Goal: Task Accomplishment & Management: Complete application form

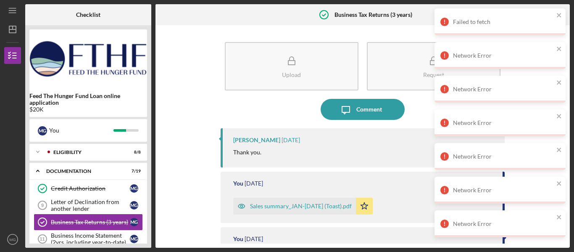
scroll to position [202, 0]
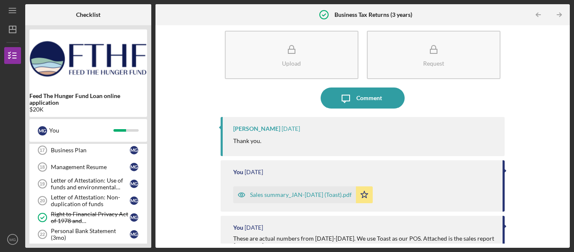
scroll to position [191, 0]
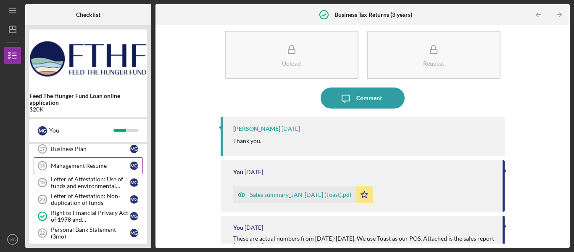
click at [89, 163] on div "Management Resume" at bounding box center [90, 165] width 79 height 7
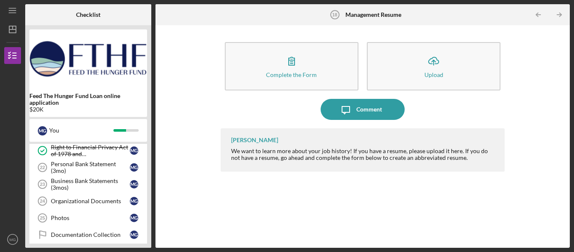
scroll to position [302, 0]
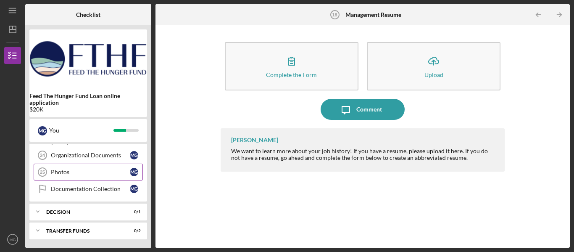
click at [89, 170] on div "Photos" at bounding box center [90, 172] width 79 height 7
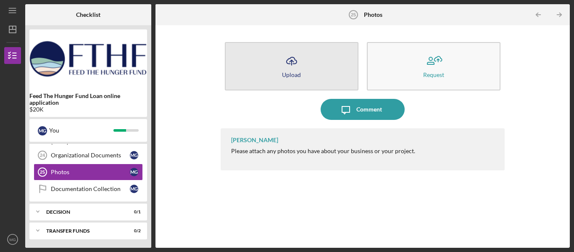
click at [297, 70] on icon "Icon/Upload" at bounding box center [291, 60] width 21 height 21
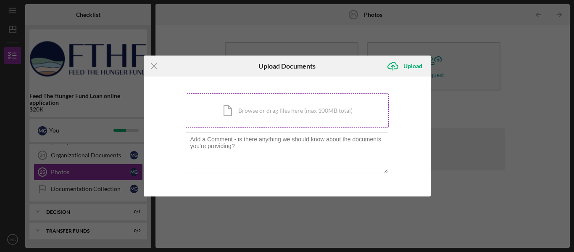
click at [322, 112] on div "Icon/Document Browse or drag files here (max 100MB total) Tap to choose files o…" at bounding box center [287, 110] width 203 height 34
click at [270, 116] on div "Icon/Document Browse or drag files here (max 100MB total) Tap to choose files o…" at bounding box center [287, 110] width 203 height 34
click at [250, 106] on div "Icon/Document Browse or drag files here (max 100MB total) Tap to choose files o…" at bounding box center [287, 110] width 203 height 34
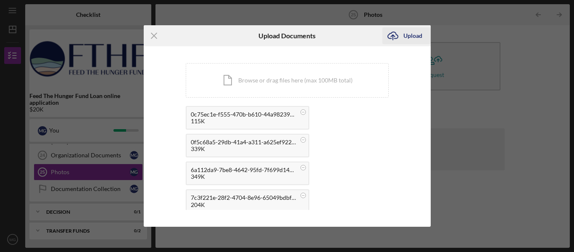
click at [415, 35] on div "Upload" at bounding box center [412, 35] width 19 height 17
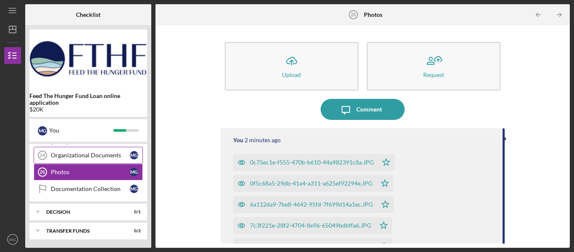
click at [90, 158] on div "Organizational Documents" at bounding box center [90, 155] width 79 height 7
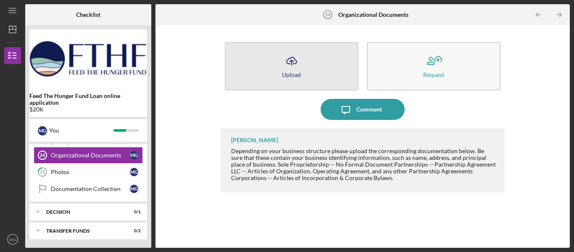
click at [310, 68] on button "Icon/Upload Upload" at bounding box center [292, 66] width 134 height 48
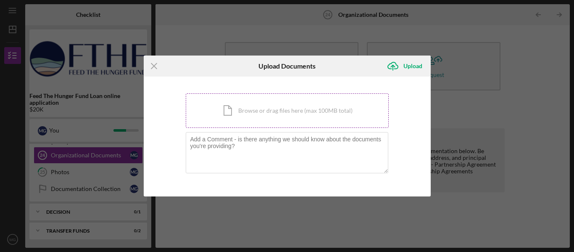
click at [270, 115] on div "Icon/Document Browse or drag files here (max 100MB total) Tap to choose files o…" at bounding box center [287, 110] width 203 height 34
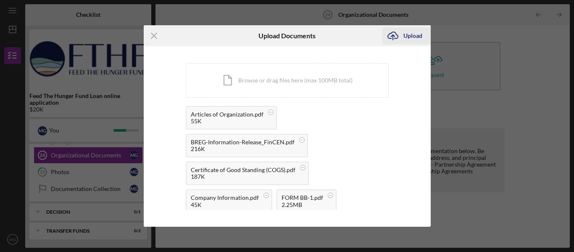
click at [415, 37] on div "Upload" at bounding box center [412, 35] width 19 height 17
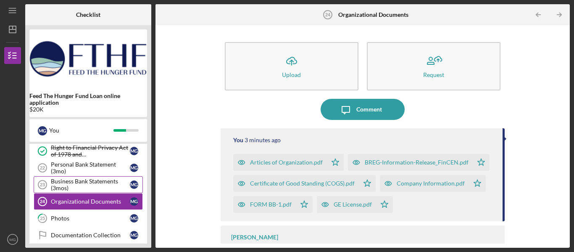
scroll to position [256, 0]
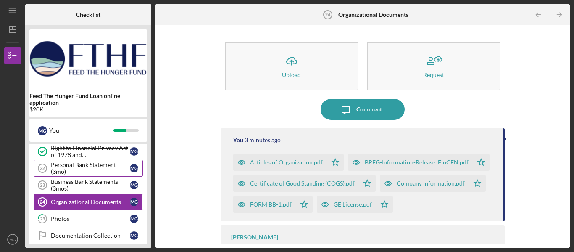
click at [100, 168] on div "Personal Bank Statement (3mo)" at bounding box center [90, 167] width 79 height 13
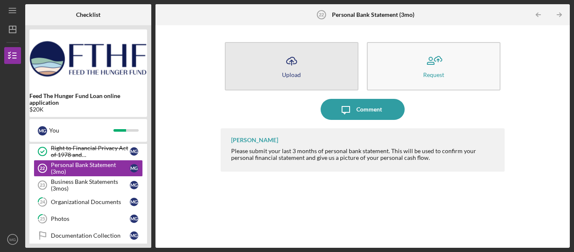
click at [299, 76] on div "Upload" at bounding box center [291, 74] width 19 height 6
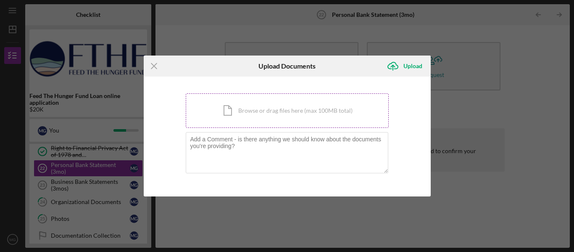
click at [276, 111] on div "Icon/Document Browse or drag files here (max 100MB total) Tap to choose files o…" at bounding box center [287, 110] width 203 height 34
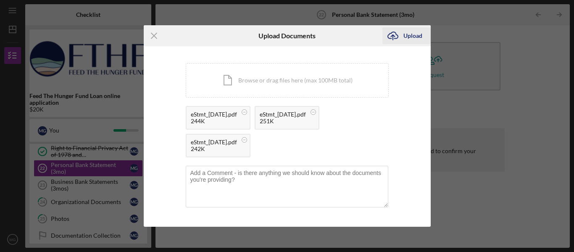
click at [412, 35] on div "Upload" at bounding box center [412, 35] width 19 height 17
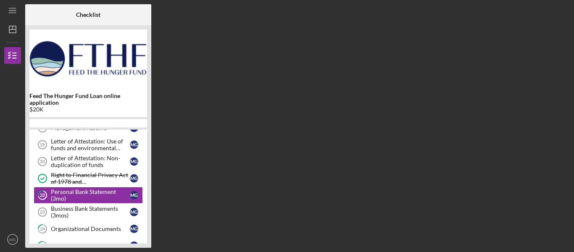
scroll to position [223, 0]
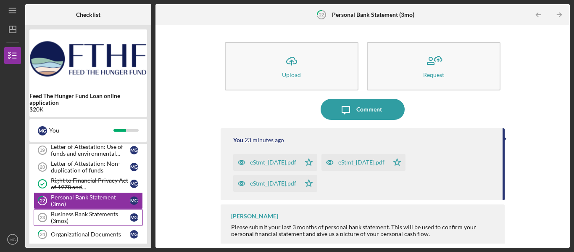
click at [99, 215] on div "Business Bank Statements (3mos)" at bounding box center [90, 217] width 79 height 13
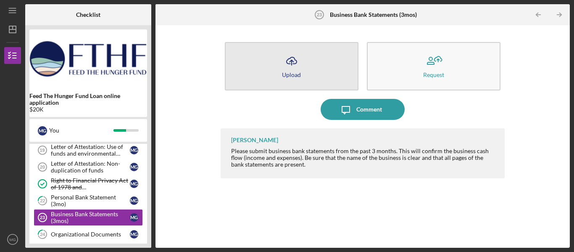
click at [303, 71] on button "Icon/Upload Upload" at bounding box center [292, 66] width 134 height 48
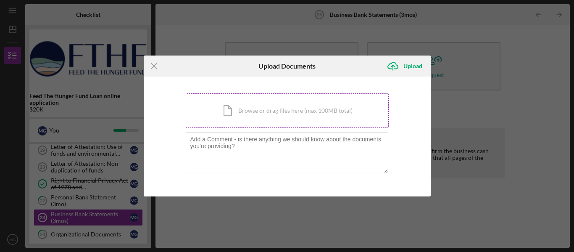
click at [264, 107] on div "Icon/Document Browse or drag files here (max 100MB total) Tap to choose files o…" at bounding box center [287, 110] width 203 height 34
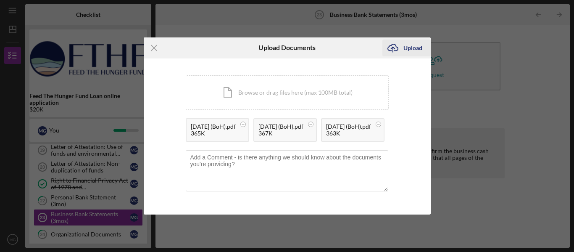
click at [413, 40] on div "Upload" at bounding box center [412, 48] width 19 height 17
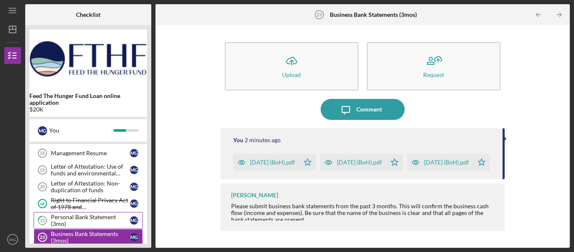
scroll to position [203, 0]
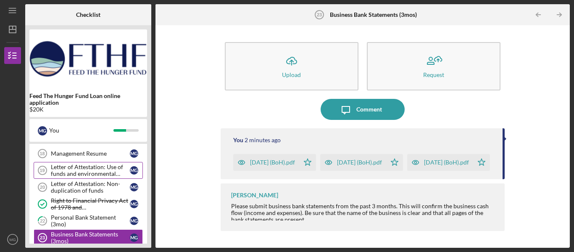
click at [87, 169] on div "Letter of Attestation: Use of funds and environmental compliance" at bounding box center [90, 169] width 79 height 13
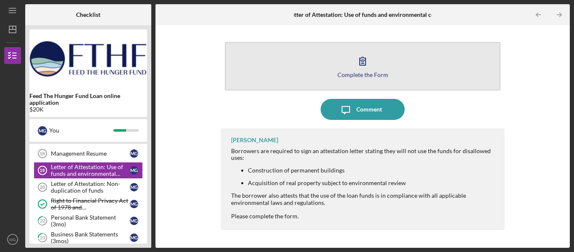
click at [369, 77] on div "Complete the Form" at bounding box center [363, 74] width 51 height 6
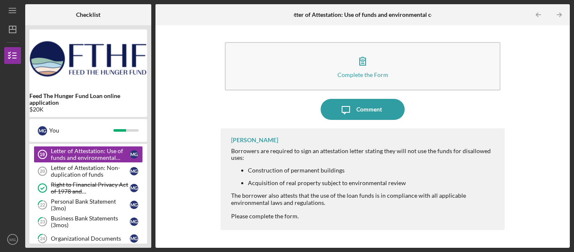
scroll to position [216, 0]
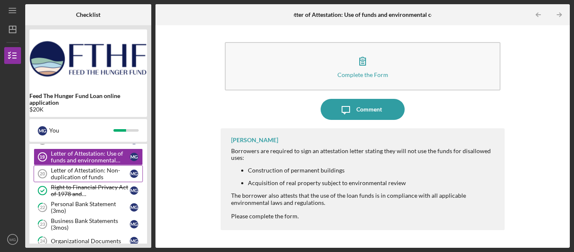
click at [84, 174] on div "Letter of Attestation: Non-duplication of funds" at bounding box center [90, 173] width 79 height 13
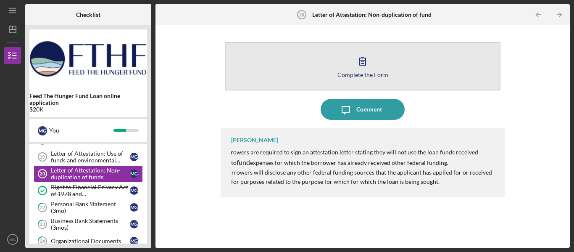
click at [366, 75] on div "Complete the Form" at bounding box center [363, 74] width 51 height 6
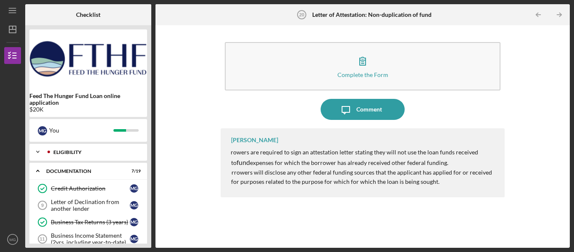
click at [64, 153] on div "Eligibility" at bounding box center [94, 152] width 83 height 5
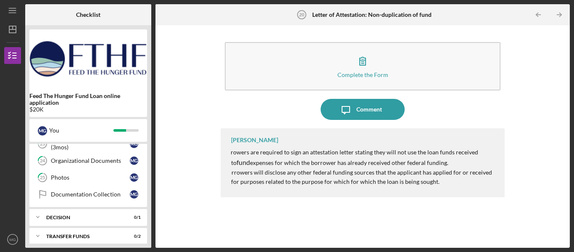
scroll to position [441, 0]
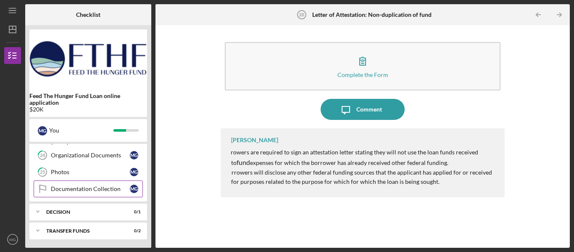
click at [82, 189] on div "Documentation Collection" at bounding box center [90, 188] width 79 height 7
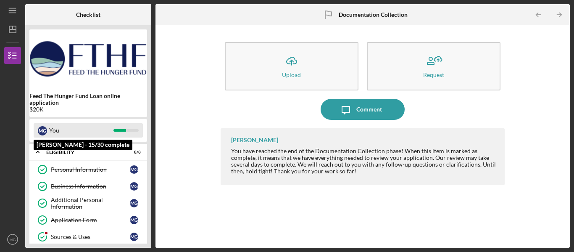
click at [63, 131] on div "You" at bounding box center [81, 130] width 64 height 14
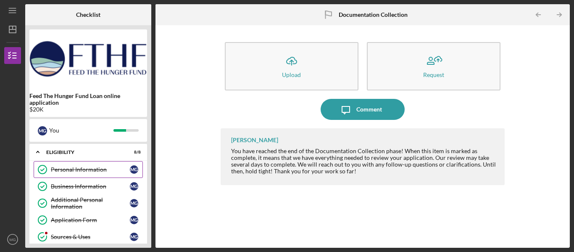
click at [71, 169] on div "Personal Information" at bounding box center [90, 169] width 79 height 7
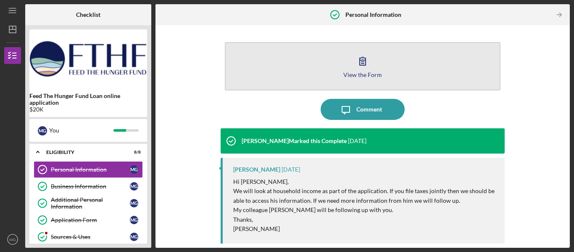
click at [361, 63] on icon "button" at bounding box center [363, 61] width 6 height 8
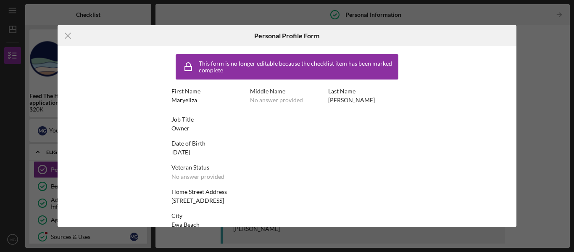
scroll to position [62, 0]
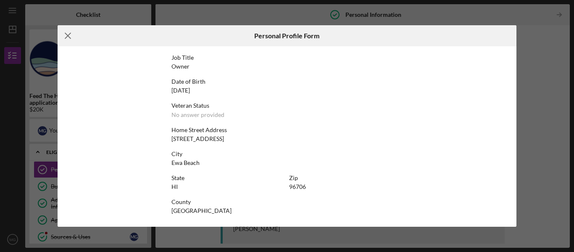
click at [69, 33] on icon "Icon/Menu Close" at bounding box center [68, 35] width 21 height 21
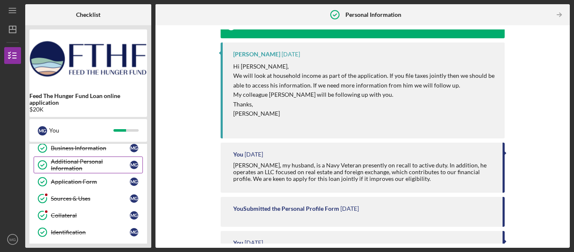
scroll to position [40, 0]
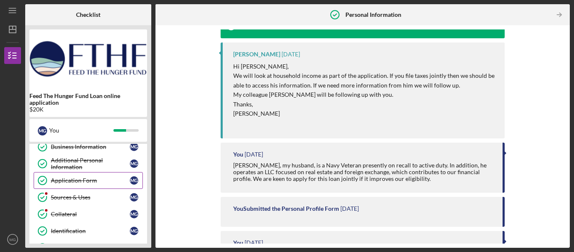
click at [84, 179] on div "Application Form" at bounding box center [90, 180] width 79 height 7
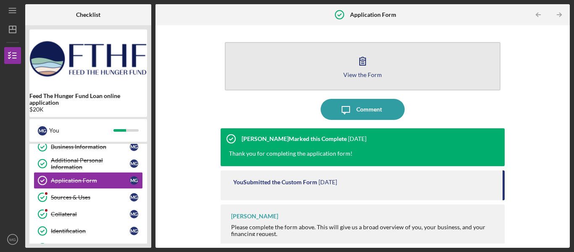
click at [360, 75] on div "View the Form" at bounding box center [362, 74] width 39 height 6
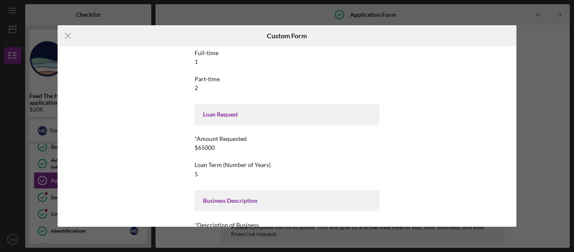
scroll to position [71, 0]
click at [224, 146] on div "*Amount Requested $65000" at bounding box center [287, 143] width 185 height 16
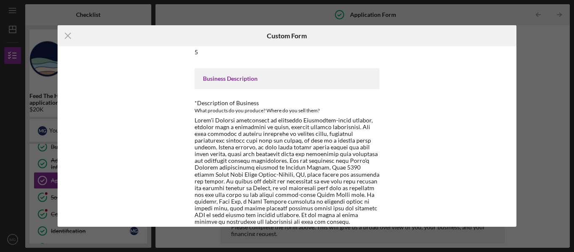
scroll to position [203, 0]
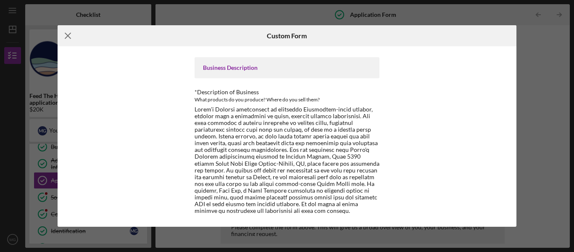
click at [66, 35] on line at bounding box center [67, 35] width 5 height 5
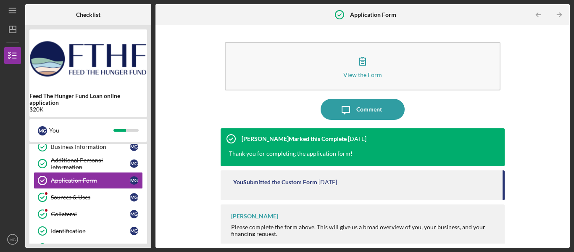
scroll to position [3, 0]
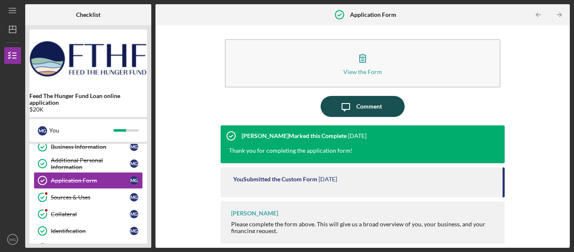
click at [371, 107] on div "Comment" at bounding box center [369, 106] width 26 height 21
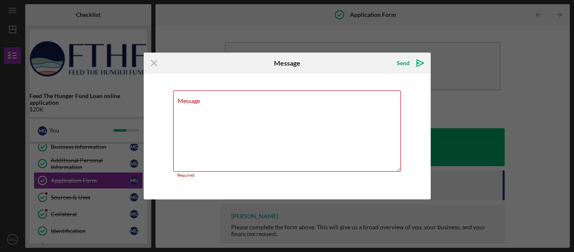
drag, startPoint x: 339, startPoint y: 61, endPoint x: 322, endPoint y: 13, distance: 50.5
click at [322, 13] on div "Icon/Menu Close Message Send Icon/icon-invite-send Message Required Cancel Send…" at bounding box center [287, 126] width 574 height 252
click at [234, 123] on textarea "Message" at bounding box center [287, 130] width 228 height 81
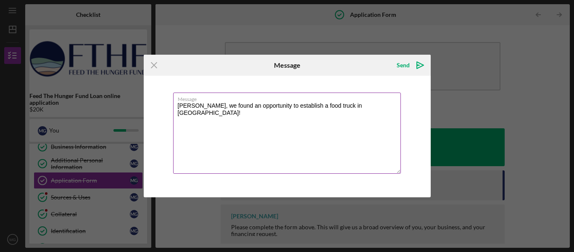
drag, startPoint x: 340, startPoint y: 108, endPoint x: 292, endPoint y: 156, distance: 68.4
click at [292, 156] on textarea "[PERSON_NAME], we found an opportunity to establish a food truck in [GEOGRAPHIC…" at bounding box center [287, 132] width 228 height 81
click at [372, 111] on textarea "[PERSON_NAME], we found an opportunity to establish a food truck in [GEOGRAPHIC…" at bounding box center [287, 132] width 228 height 81
click at [350, 108] on textarea "[PERSON_NAME], we found an opportunity to establish a food truck in [GEOGRAPHIC…" at bounding box center [287, 132] width 228 height 81
click at [378, 107] on textarea "[PERSON_NAME], we found an opportunity to establish a food truck in [GEOGRAPHIC…" at bounding box center [287, 132] width 228 height 81
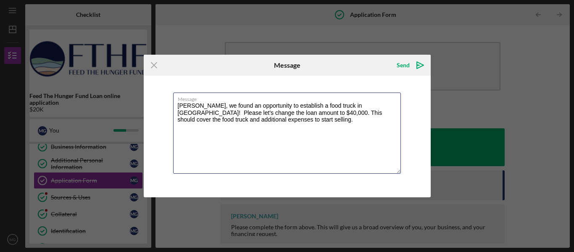
paste textarea "Let's change the loan amount to $40,000, please"
type textarea "[PERSON_NAME], we found an opportunity to establish a food truck in [GEOGRAPHIC…"
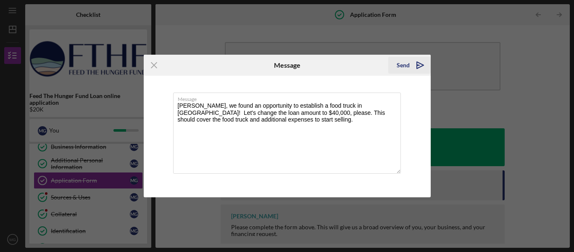
click at [420, 66] on icon "Icon/icon-invite-send" at bounding box center [420, 65] width 21 height 21
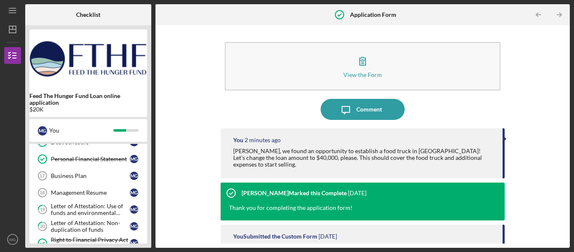
scroll to position [302, 0]
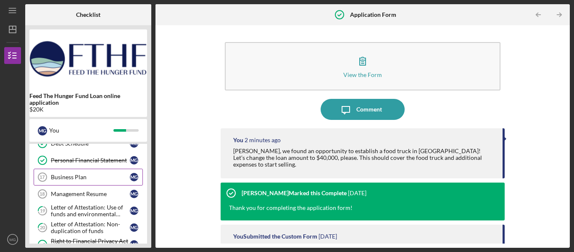
click at [86, 177] on div "Business Plan" at bounding box center [90, 177] width 79 height 7
